Goal: Task Accomplishment & Management: Use online tool/utility

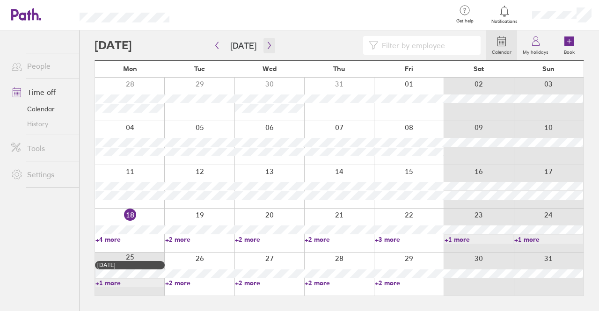
click at [267, 43] on icon "button" at bounding box center [269, 45] width 7 height 7
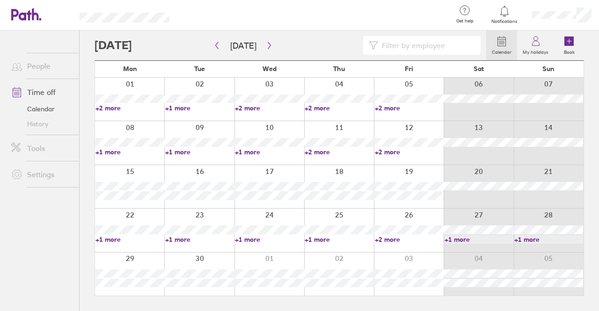
click at [387, 148] on link "+2 more" at bounding box center [409, 152] width 69 height 8
click at [321, 213] on div at bounding box center [339, 230] width 70 height 43
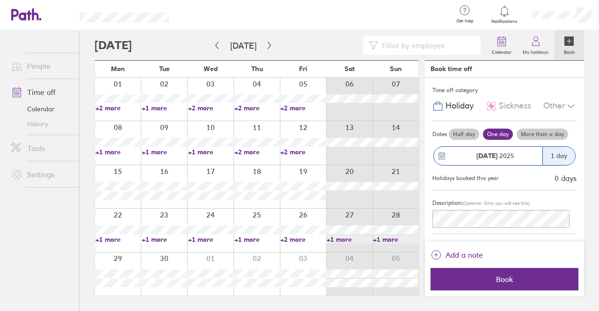
click at [299, 150] on link "+2 more" at bounding box center [302, 152] width 45 height 8
